Goal: Task Accomplishment & Management: Use online tool/utility

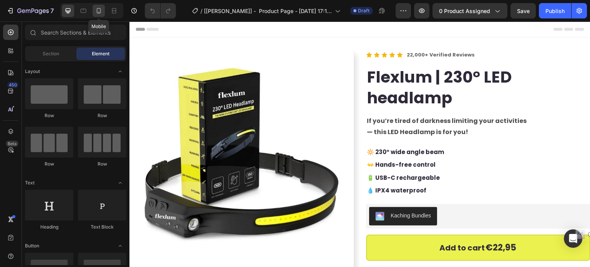
click at [101, 8] on icon at bounding box center [99, 11] width 8 height 8
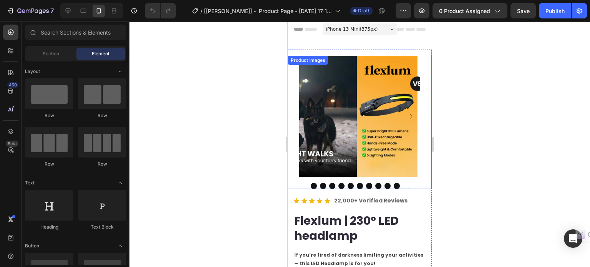
click at [357, 134] on img at bounding box center [417, 116] width 121 height 121
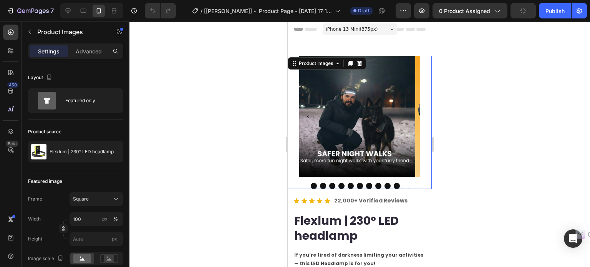
scroll to position [15, 0]
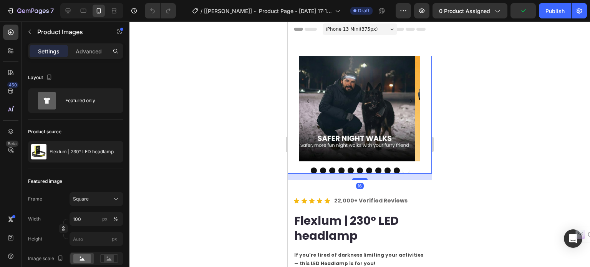
click at [311, 167] on button "Dot" at bounding box center [314, 170] width 6 height 6
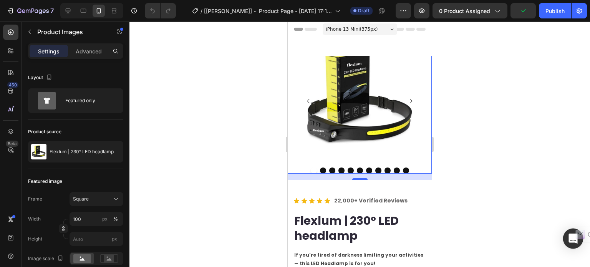
click at [571, 233] on div "Open Intercom Messenger" at bounding box center [573, 238] width 20 height 20
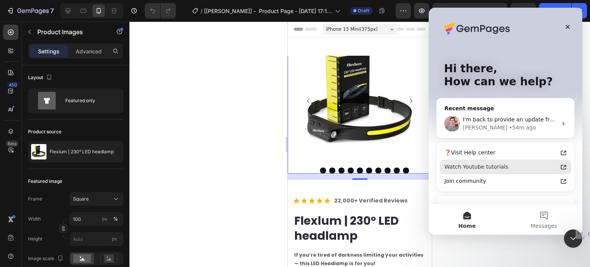
scroll to position [0, 0]
click at [496, 109] on div "I'm back to provide an update from the technical team regarding your request Th…" at bounding box center [505, 123] width 137 height 28
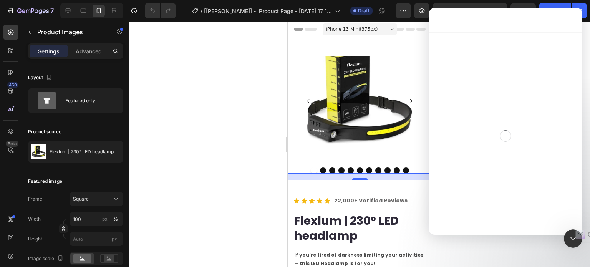
click at [491, 125] on div "Intercom messenger" at bounding box center [505, 135] width 154 height 207
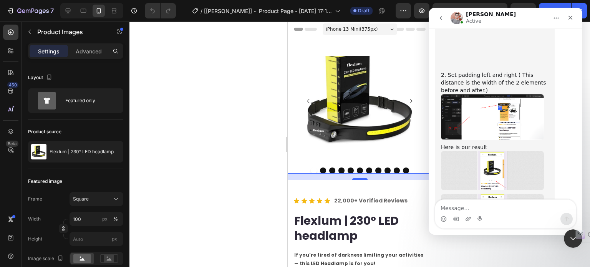
scroll to position [1874, 0]
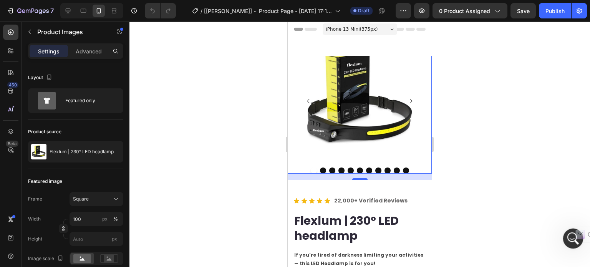
scroll to position [2028, 0]
click at [564, 232] on div "Open Intercom Messenger" at bounding box center [571, 237] width 25 height 25
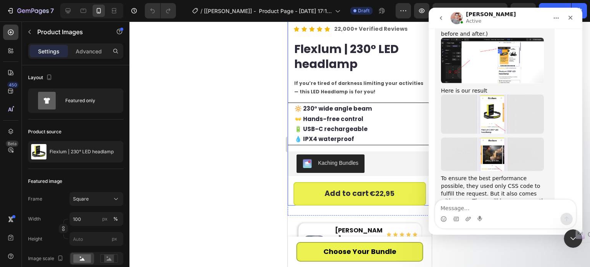
scroll to position [230, 0]
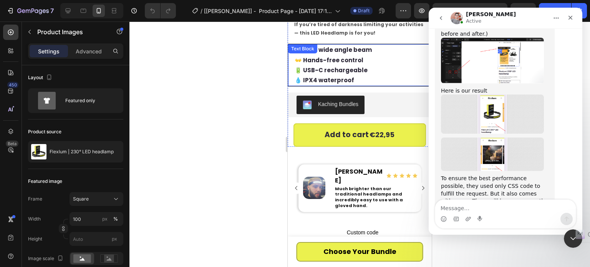
click at [397, 75] on p "💧 IPX4 waterproof" at bounding box center [362, 80] width 136 height 10
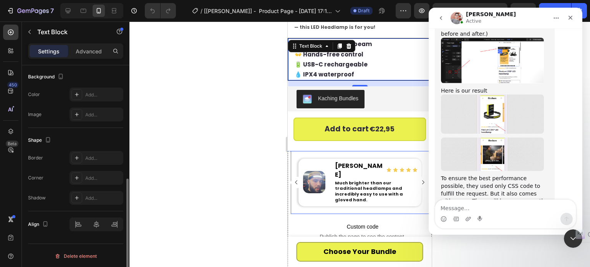
click at [323, 175] on img at bounding box center [314, 182] width 22 height 22
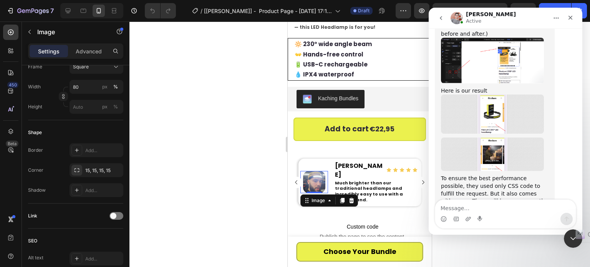
scroll to position [0, 0]
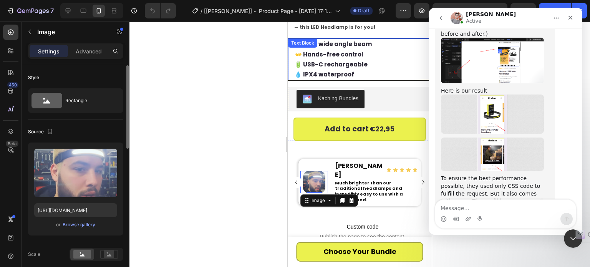
click at [392, 60] on p "🔋 USB-C rechargeable" at bounding box center [362, 65] width 136 height 10
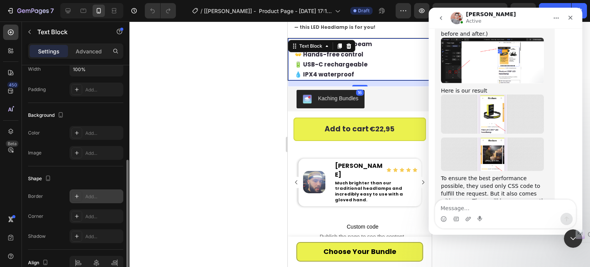
scroll to position [230, 0]
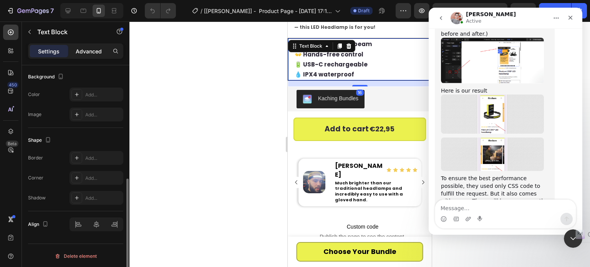
click at [75, 49] on div "Advanced" at bounding box center [88, 51] width 38 height 12
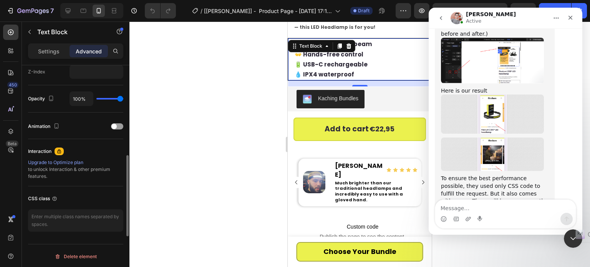
scroll to position [198, 0]
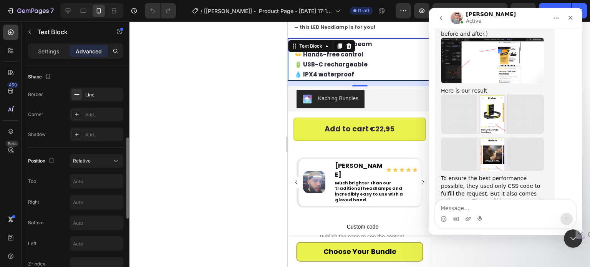
click at [53, 60] on div "Settings Advanced" at bounding box center [76, 54] width 108 height 22
click at [54, 55] on div "Settings" at bounding box center [49, 51] width 38 height 12
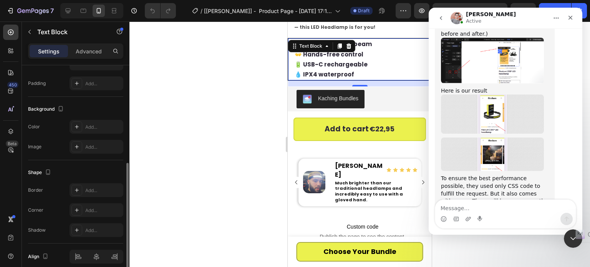
click at [80, 50] on p "Advanced" at bounding box center [89, 51] width 26 height 8
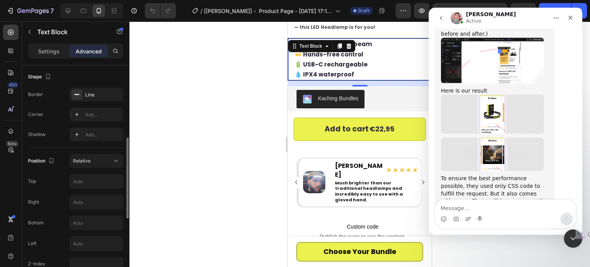
click at [0, 0] on icon "button" at bounding box center [0, 0] width 0 height 0
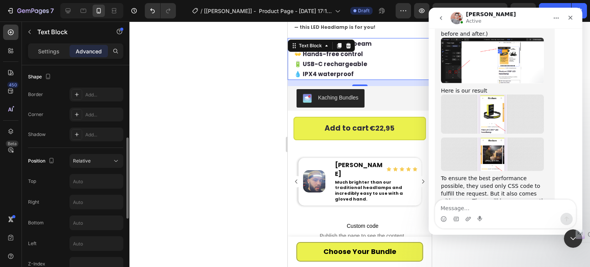
drag, startPoint x: 65, startPoint y: 112, endPoint x: 92, endPoint y: 109, distance: 27.1
click at [65, 112] on div "Corner Add..." at bounding box center [75, 115] width 95 height 14
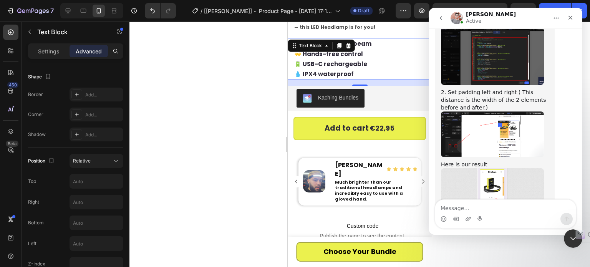
scroll to position [1951, 0]
